Goal: Task Accomplishment & Management: Use online tool/utility

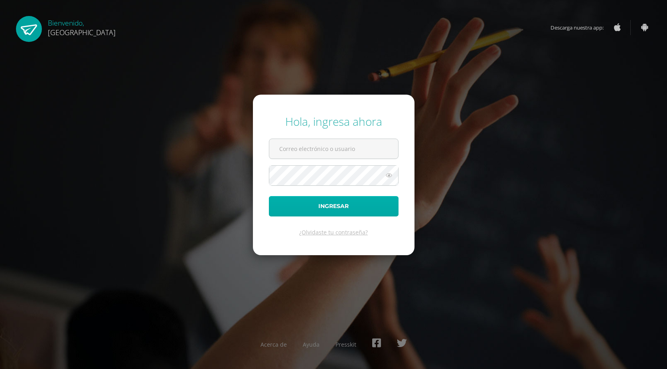
type input "[EMAIL_ADDRESS][DOMAIN_NAME]"
click at [321, 207] on button "Ingresar" at bounding box center [334, 206] width 130 height 20
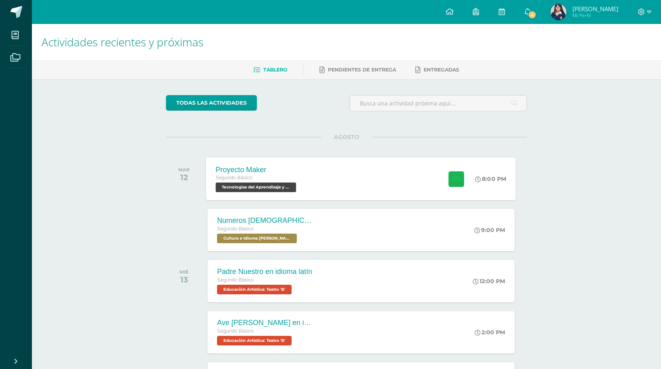
click at [459, 176] on button at bounding box center [457, 179] width 16 height 16
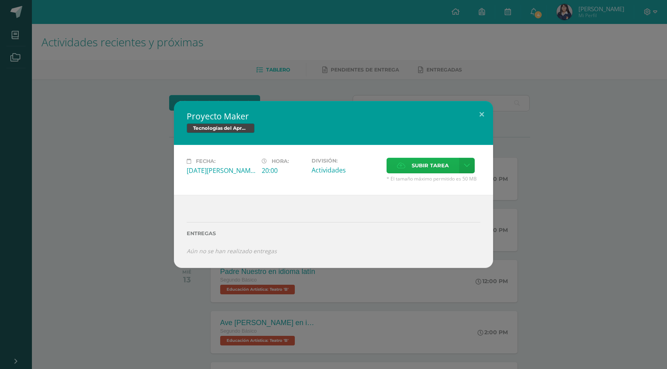
click at [417, 162] on span "Subir tarea" at bounding box center [430, 165] width 37 height 15
click at [0, 0] on input "Subir tarea" at bounding box center [0, 0] width 0 height 0
